Goal: Find specific page/section: Find specific page/section

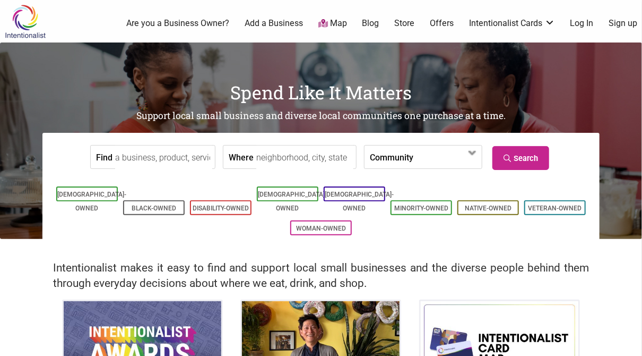
click at [245, 157] on label "Where" at bounding box center [241, 156] width 25 height 23
click at [256, 157] on input "Where" at bounding box center [304, 157] width 97 height 24
type input "[GEOGRAPHIC_DATA], [GEOGRAPHIC_DATA], [GEOGRAPHIC_DATA]"
click at [522, 158] on link "Search" at bounding box center [521, 158] width 57 height 24
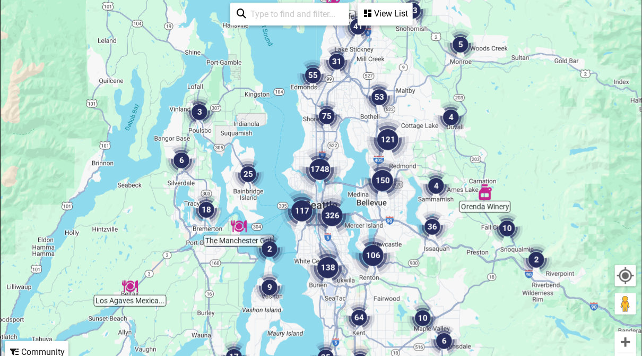
scroll to position [471, 0]
